Goal: Information Seeking & Learning: Learn about a topic

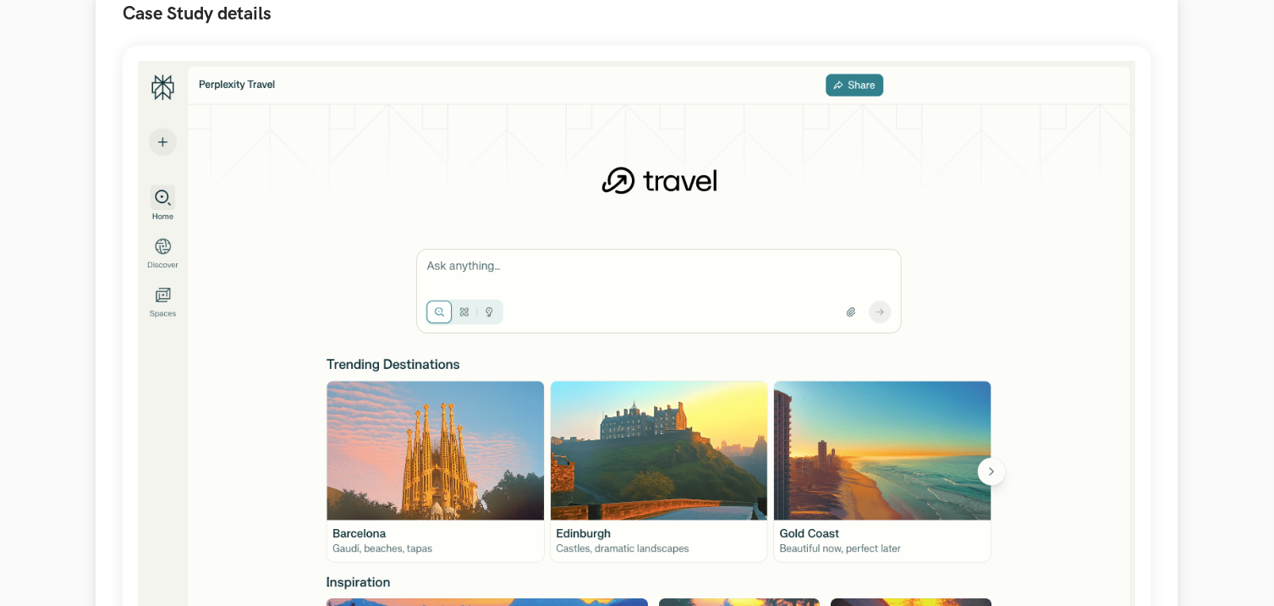
scroll to position [563, 0]
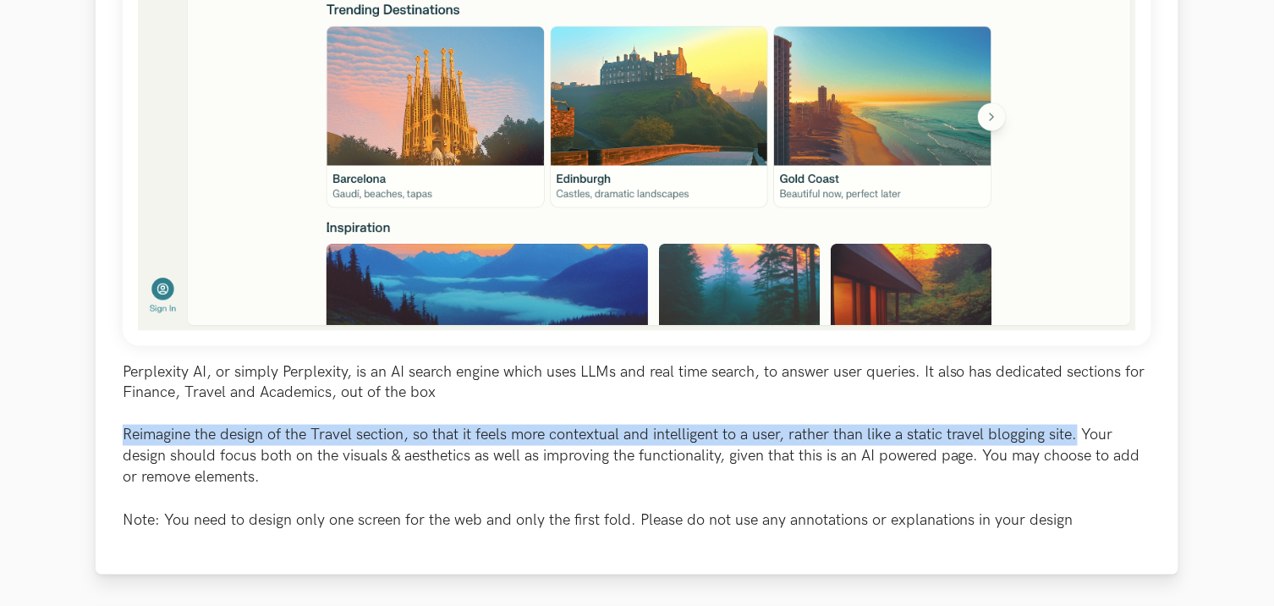
drag, startPoint x: 119, startPoint y: 434, endPoint x: 1079, endPoint y: 443, distance: 960.0
click at [1079, 443] on div "Perplexity AI, or simply Perplexity, is an AI search engine which uses LLMs and…" at bounding box center [637, 130] width 1083 height 888
copy p "Reimagine the design of the Travel section, so that it feels more contextual an…"
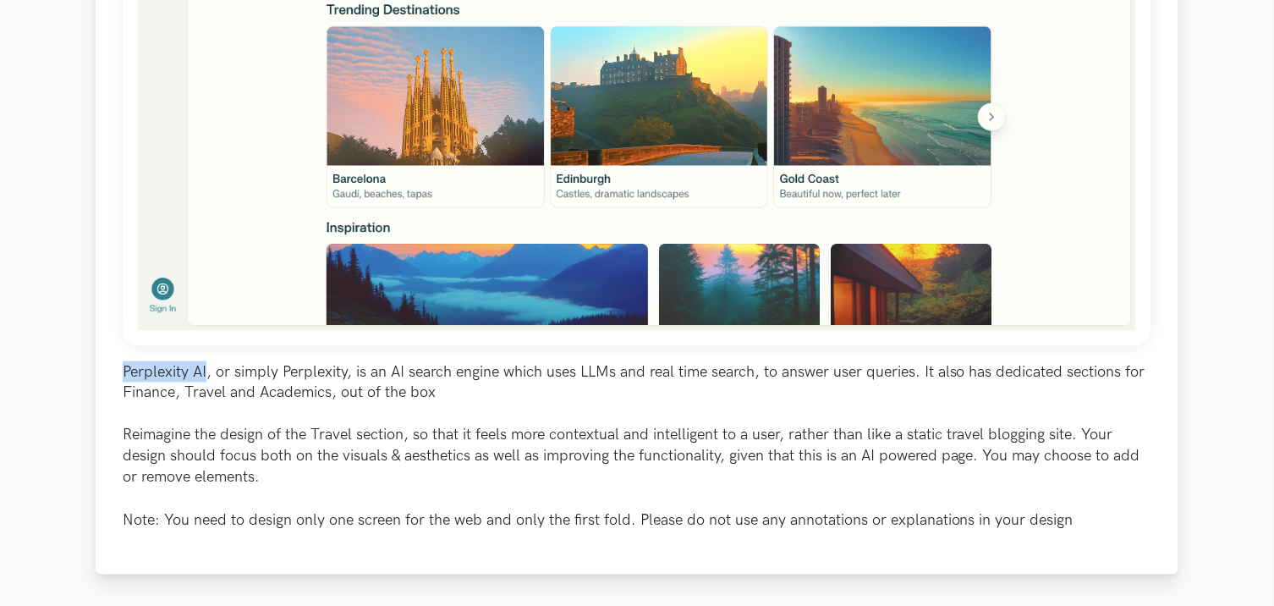
drag, startPoint x: 123, startPoint y: 374, endPoint x: 206, endPoint y: 370, distance: 83.0
click at [206, 370] on p "Perplexity AI, or simply Perplexity, is an AI search engine which uses LLMs and…" at bounding box center [637, 446] width 1028 height 171
copy p "Perplexity AI"
